Goal: Task Accomplishment & Management: Use online tool/utility

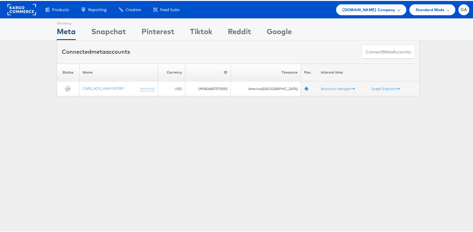
click at [371, 8] on span "Cars.com Company" at bounding box center [369, 9] width 53 height 7
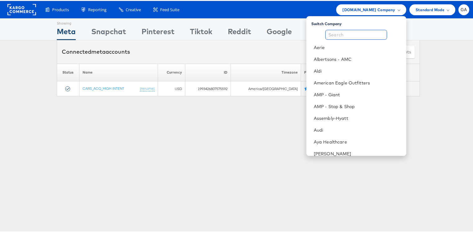
click at [355, 31] on input "text" at bounding box center [356, 34] width 62 height 10
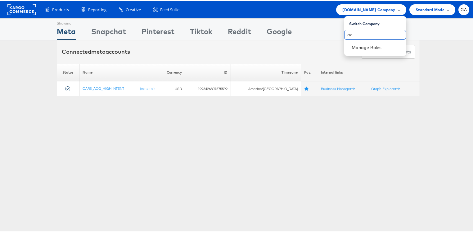
type input "a"
type input "amc"
click at [361, 43] on link "Albertsons - AMC" at bounding box center [377, 46] width 50 height 6
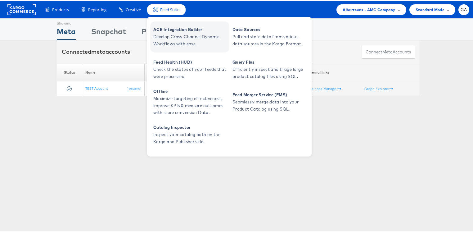
click at [178, 27] on span "ACE Integration Builder" at bounding box center [190, 28] width 75 height 7
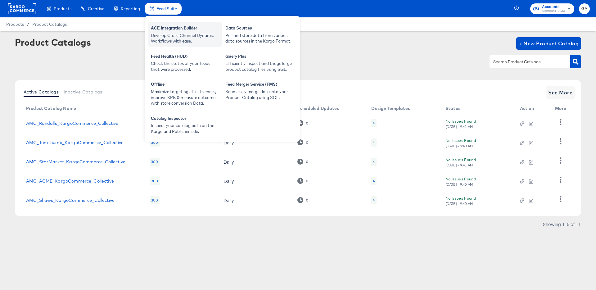
click at [167, 30] on div "ACE Integration Builder" at bounding box center [185, 28] width 68 height 7
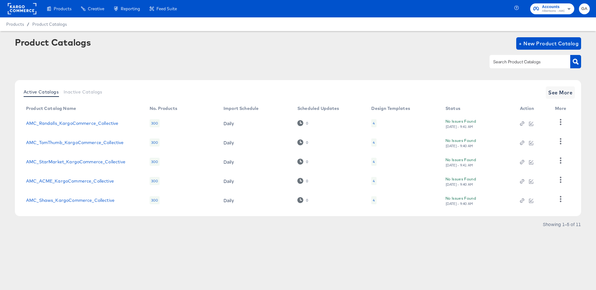
click at [415, 63] on div at bounding box center [298, 62] width 566 height 14
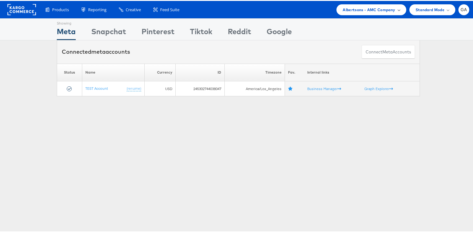
click at [362, 10] on span "Albertsons - AMC Company" at bounding box center [369, 9] width 52 height 7
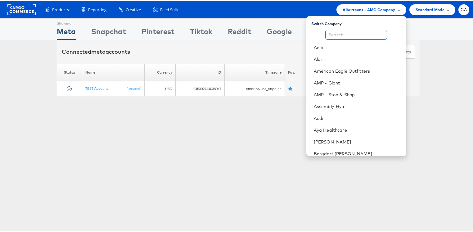
click at [353, 32] on input "text" at bounding box center [356, 34] width 62 height 10
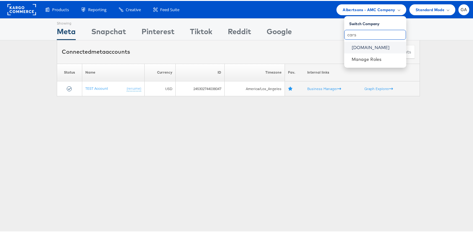
type input "cars"
click at [355, 47] on link "Cars.com" at bounding box center [377, 46] width 50 height 6
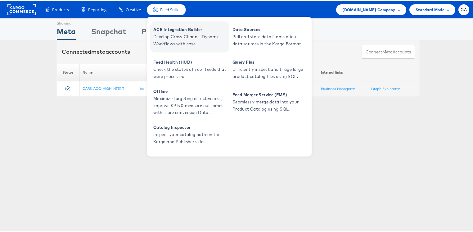
click at [182, 37] on span "Develop Cross-Channel Dynamic Workflows with ease." at bounding box center [190, 39] width 75 height 14
